Goal: Information Seeking & Learning: Check status

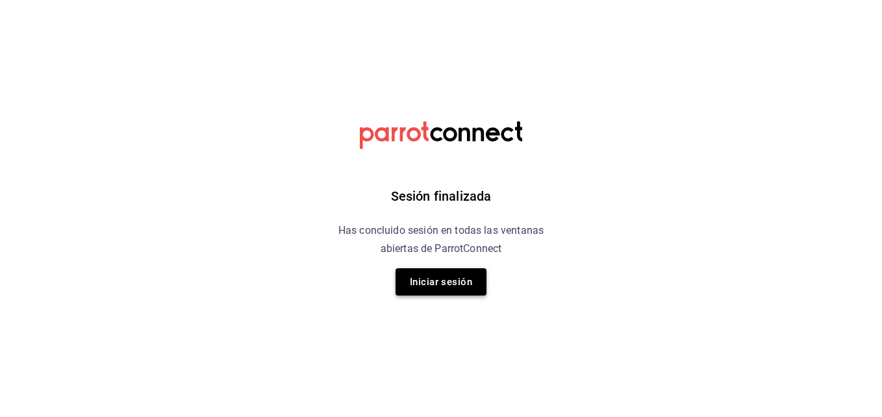
click at [433, 275] on button "Iniciar sesión" at bounding box center [441, 281] width 91 height 27
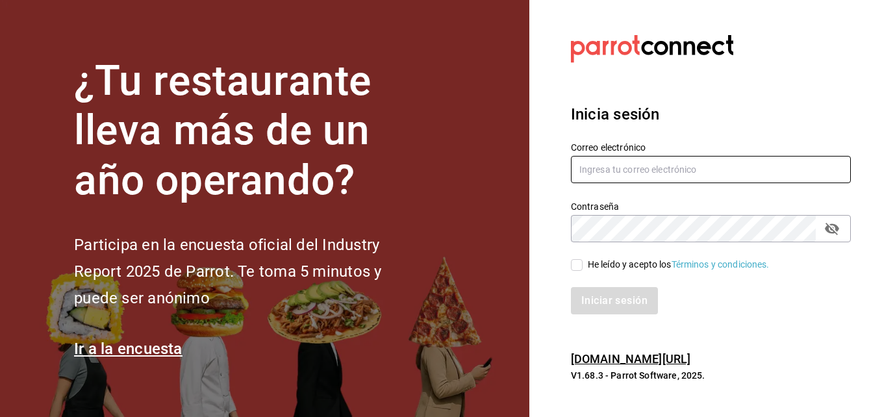
type input "gerenciamiraisaltillo@gmail.com"
click at [583, 264] on span "He leído y acepto los Términos y condiciones." at bounding box center [676, 265] width 187 height 14
click at [583, 264] on input "He leído y acepto los Términos y condiciones." at bounding box center [577, 265] width 12 height 12
checkbox input "true"
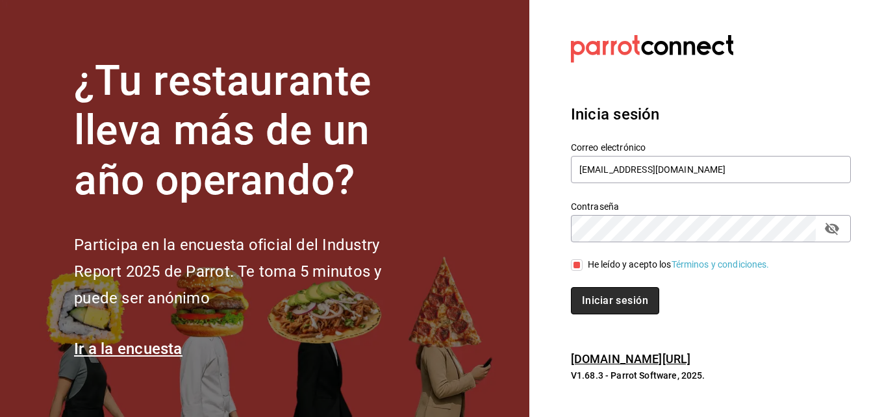
click at [590, 303] on button "Iniciar sesión" at bounding box center [615, 300] width 88 height 27
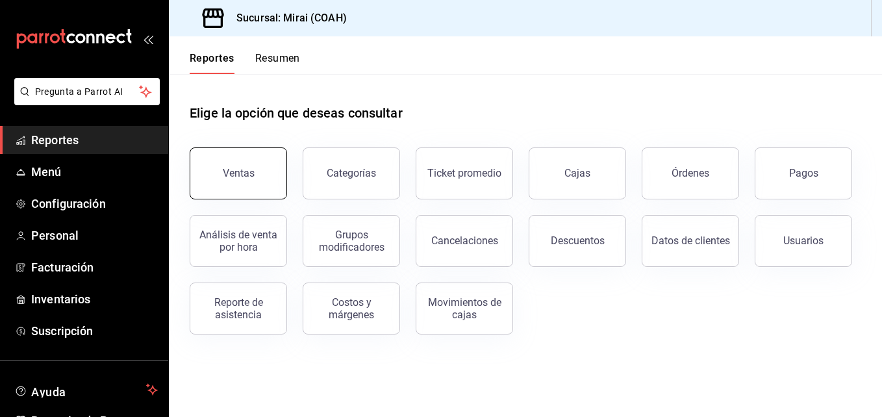
click at [236, 185] on button "Ventas" at bounding box center [238, 173] width 97 height 52
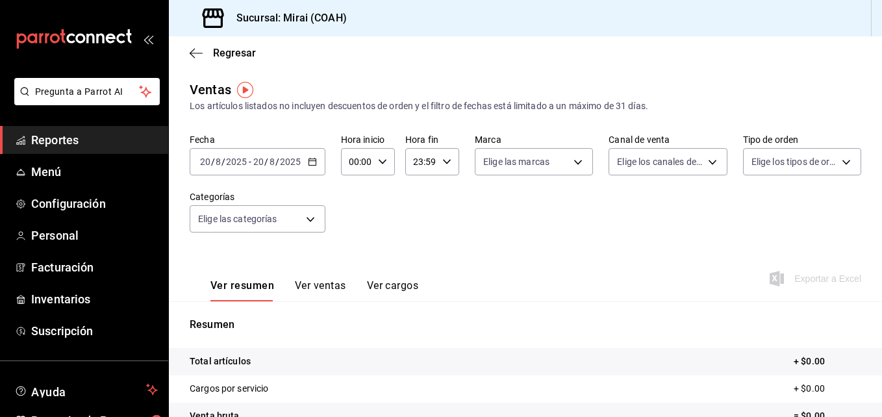
click at [312, 165] on \(Stroke\) "button" at bounding box center [313, 162] width 8 height 7
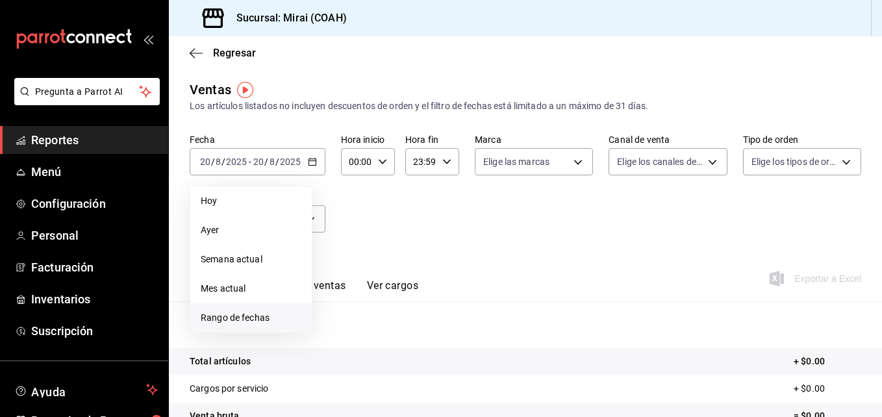
click at [245, 316] on span "Rango de fechas" at bounding box center [251, 318] width 101 height 14
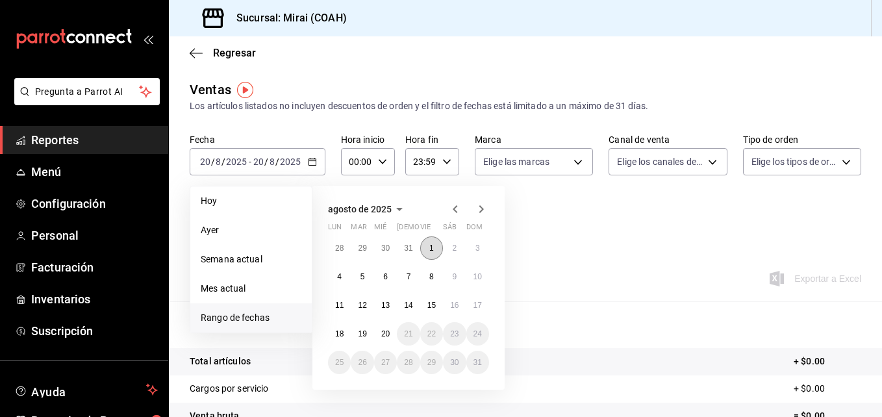
click at [433, 249] on abbr "1" at bounding box center [431, 248] width 5 height 9
click at [383, 327] on button "20" at bounding box center [385, 333] width 23 height 23
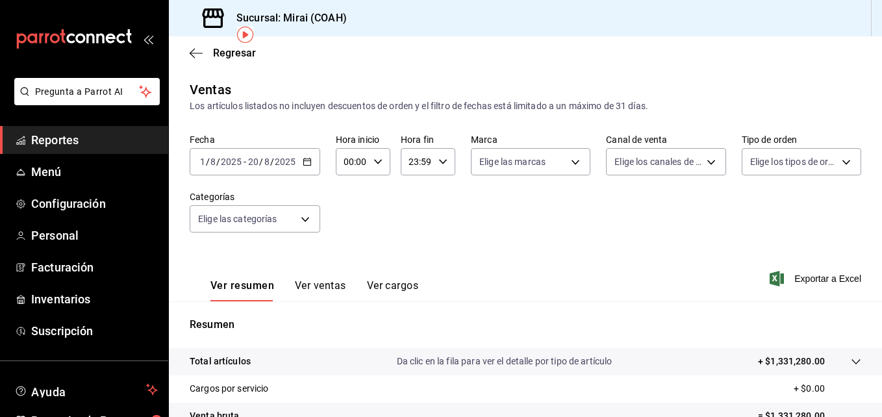
scroll to position [205, 0]
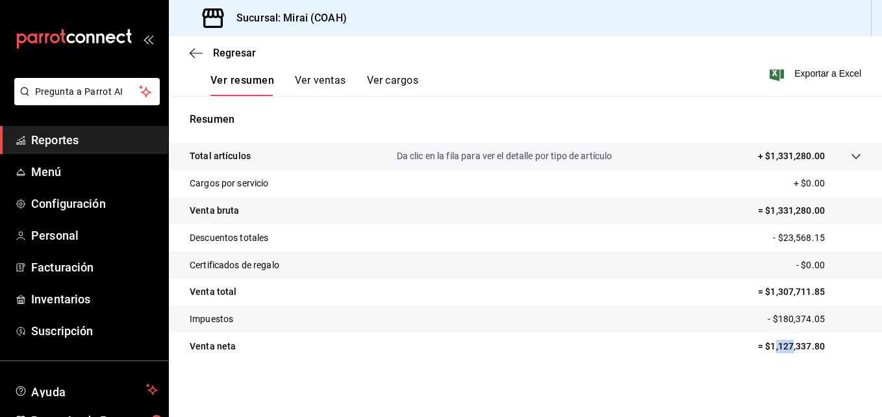
drag, startPoint x: 764, startPoint y: 350, endPoint x: 784, endPoint y: 351, distance: 19.5
click at [784, 351] on p "= $1,127,337.80" at bounding box center [809, 347] width 103 height 14
drag, startPoint x: 784, startPoint y: 351, endPoint x: 765, endPoint y: 345, distance: 19.9
click at [765, 345] on p "= $1,127,337.80" at bounding box center [809, 347] width 103 height 14
drag, startPoint x: 763, startPoint y: 346, endPoint x: 830, endPoint y: 353, distance: 67.9
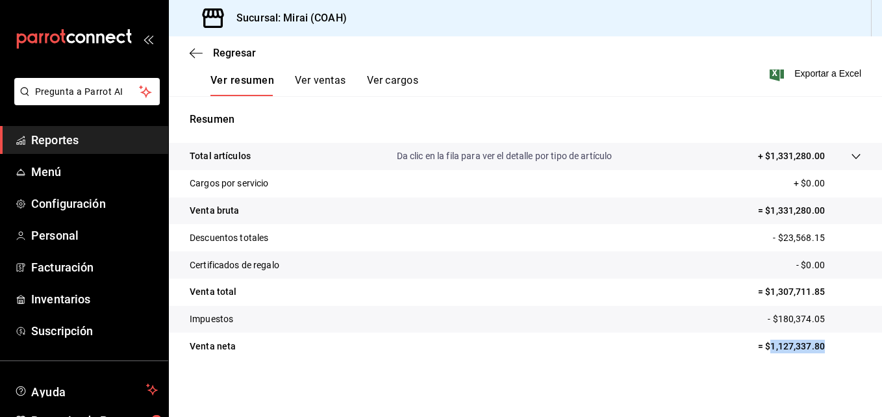
click at [830, 353] on p "= $1,127,337.80" at bounding box center [809, 347] width 103 height 14
copy p "1,127,337.80"
